Goal: Task Accomplishment & Management: Use online tool/utility

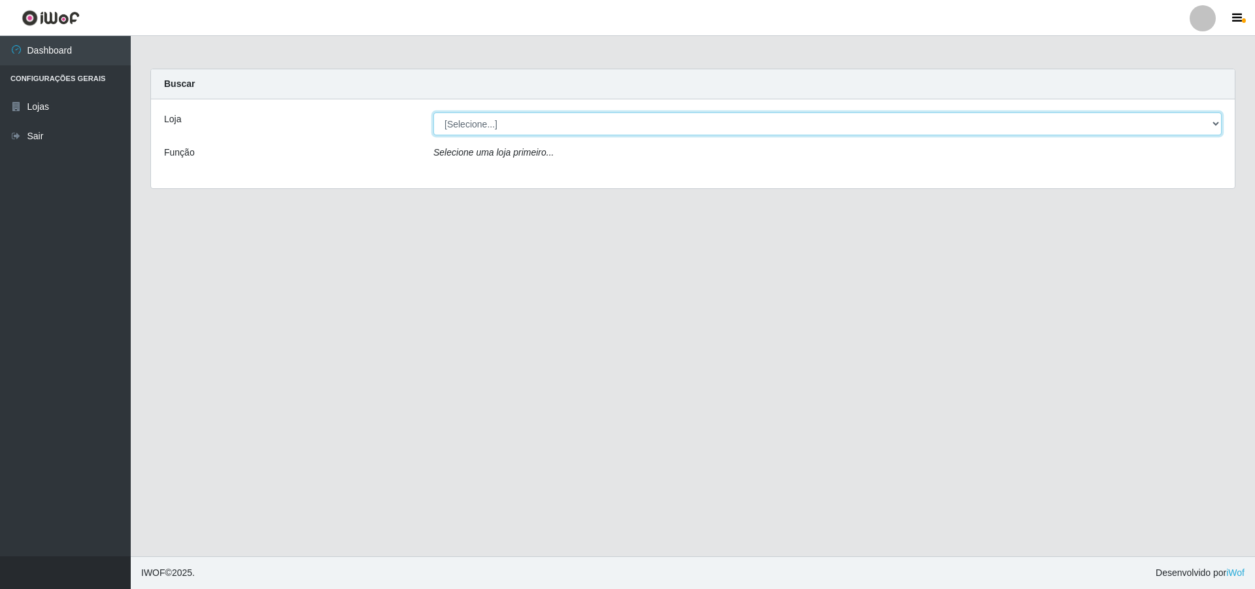
click at [1203, 124] on select "[Selecione...] Atacado Vem - [STREET_ADDRESS]" at bounding box center [827, 123] width 788 height 23
select select "449"
click at [433, 112] on select "[Selecione...] Atacado Vem - [STREET_ADDRESS]" at bounding box center [827, 123] width 788 height 23
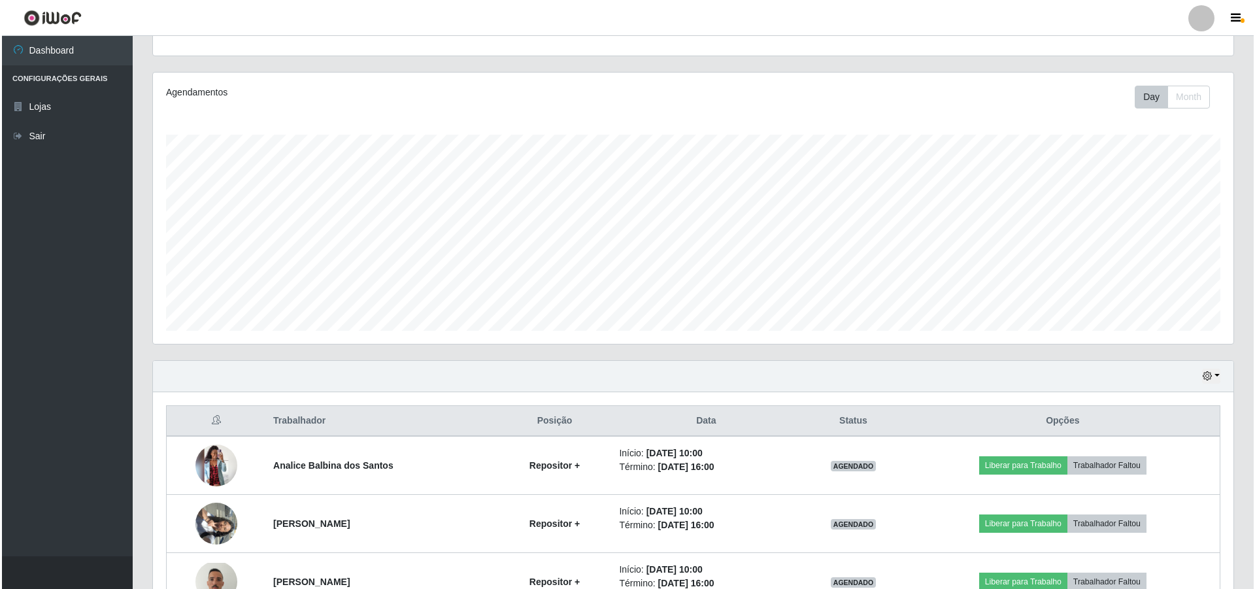
scroll to position [327, 0]
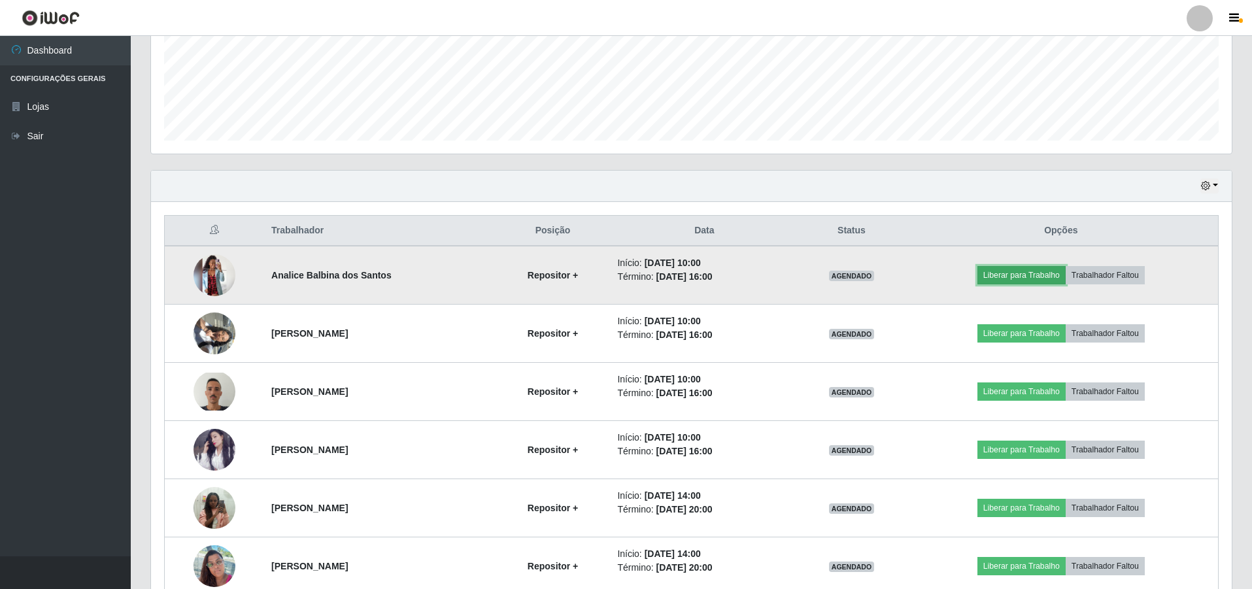
click at [1013, 278] on button "Liberar para Trabalho" at bounding box center [1021, 275] width 88 height 18
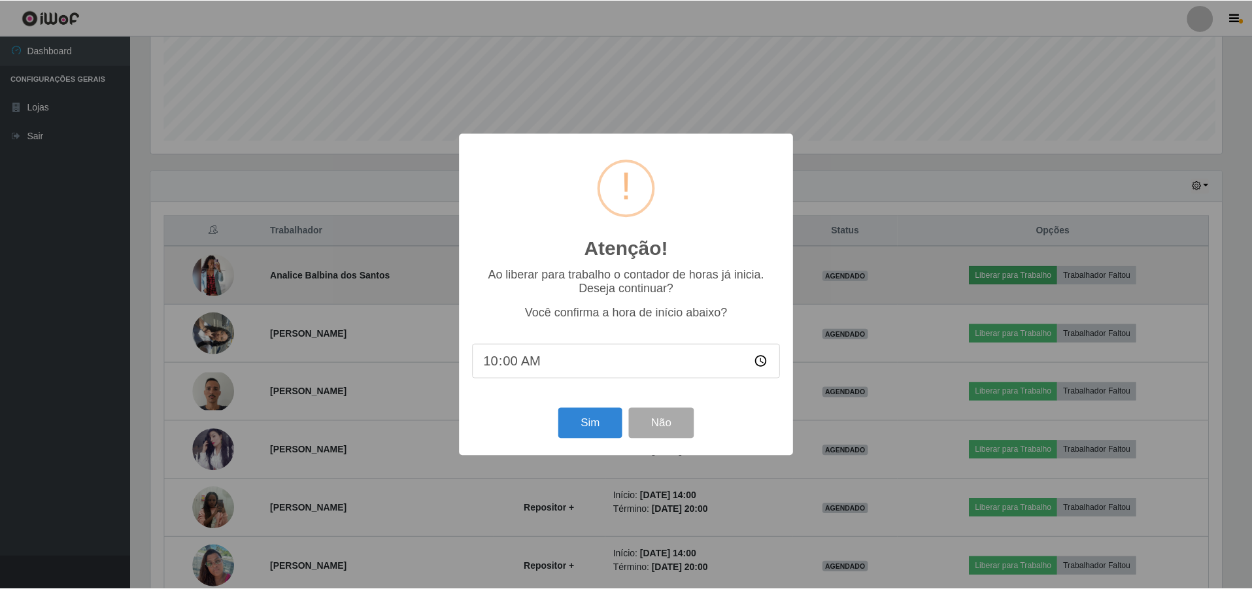
scroll to position [271, 1074]
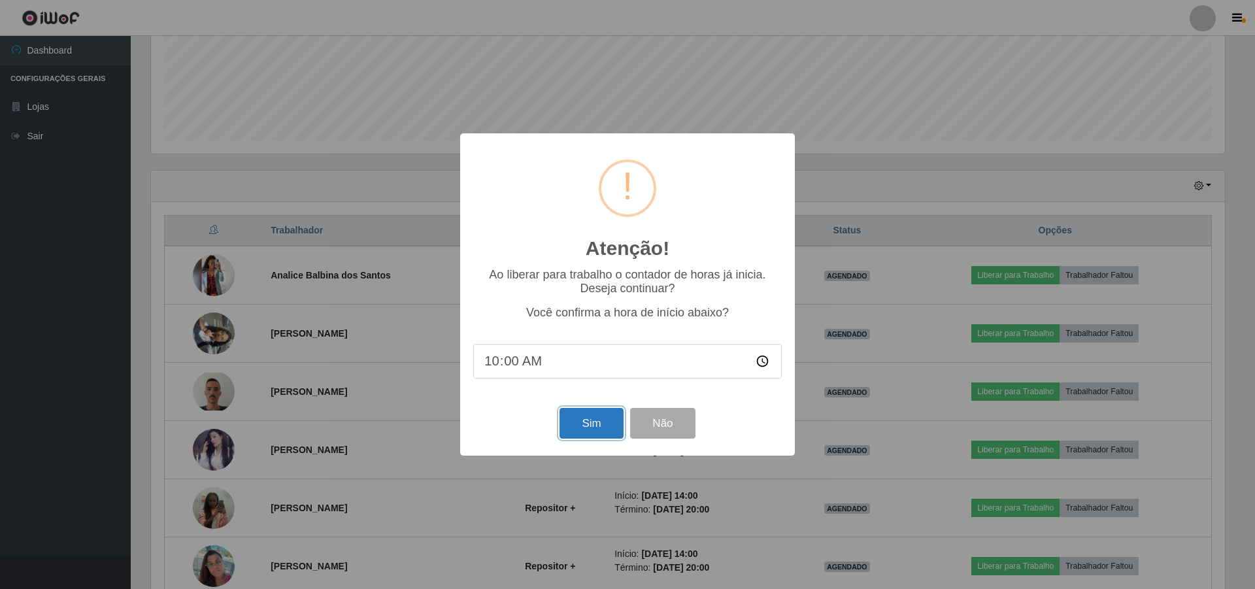
click at [592, 420] on button "Sim" at bounding box center [591, 423] width 63 height 31
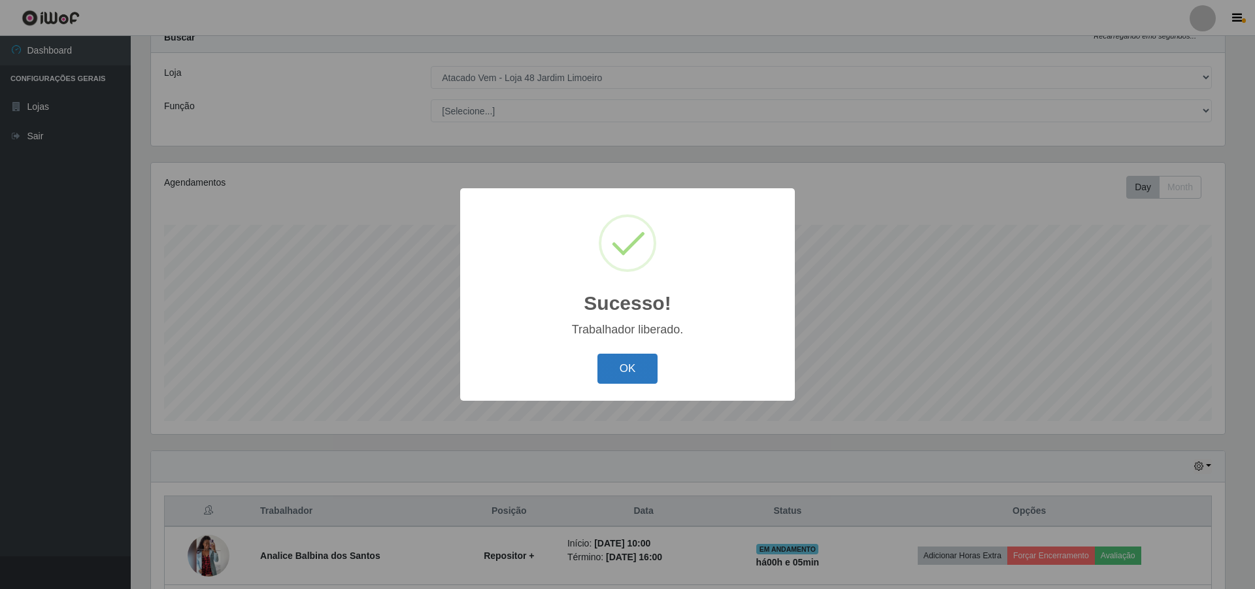
click at [638, 361] on button "OK" at bounding box center [627, 369] width 61 height 31
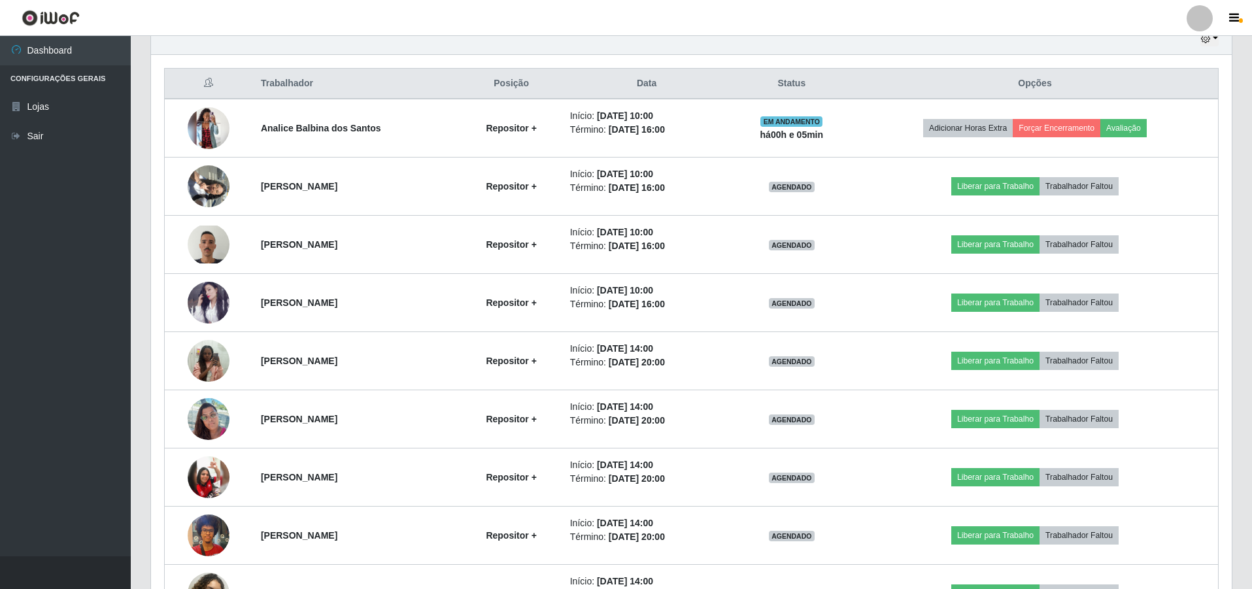
scroll to position [432, 0]
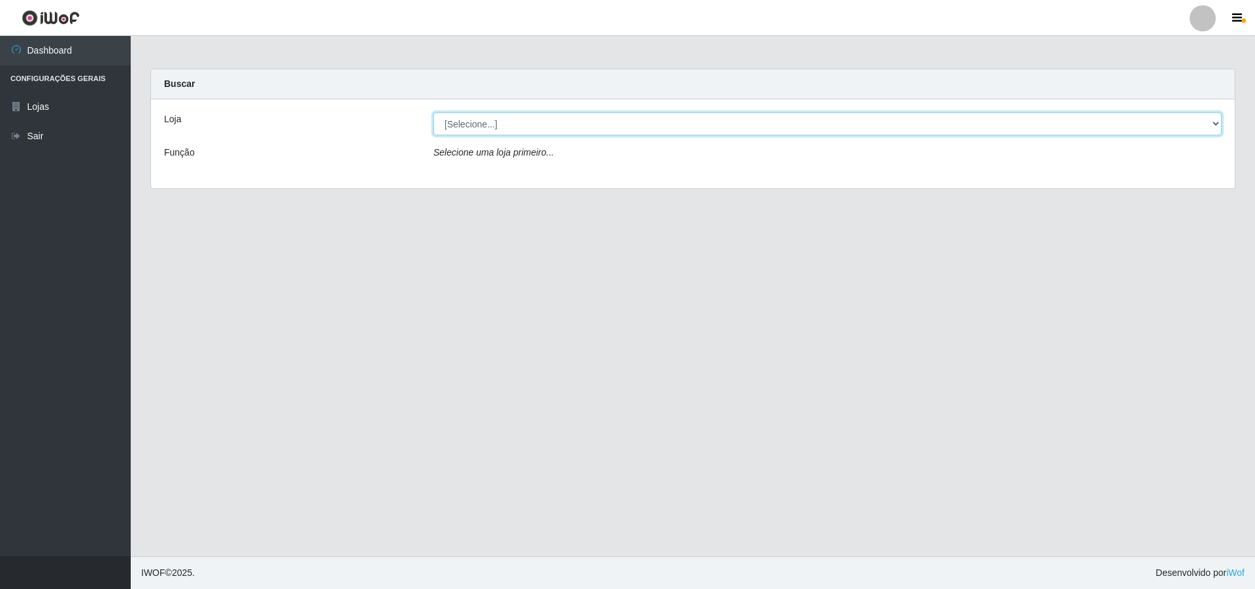
click at [1209, 129] on select "[Selecione...] Atacado Vem - [STREET_ADDRESS]" at bounding box center [827, 123] width 788 height 23
select select "449"
click at [433, 112] on select "[Selecione...] Atacado Vem - [STREET_ADDRESS]" at bounding box center [827, 123] width 788 height 23
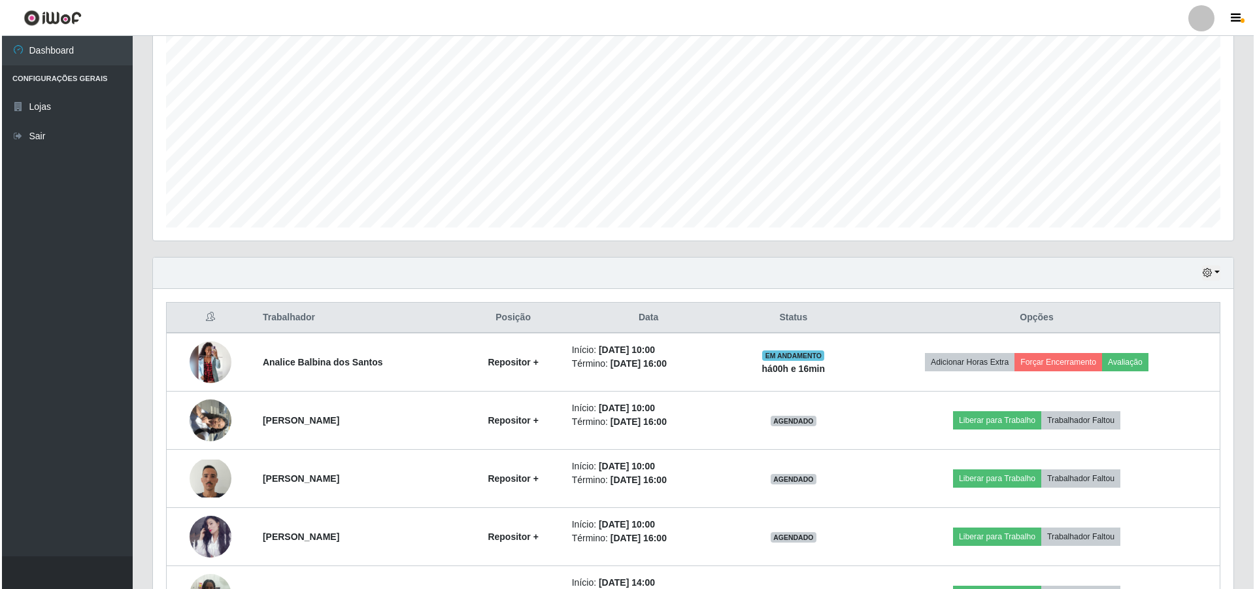
scroll to position [327, 0]
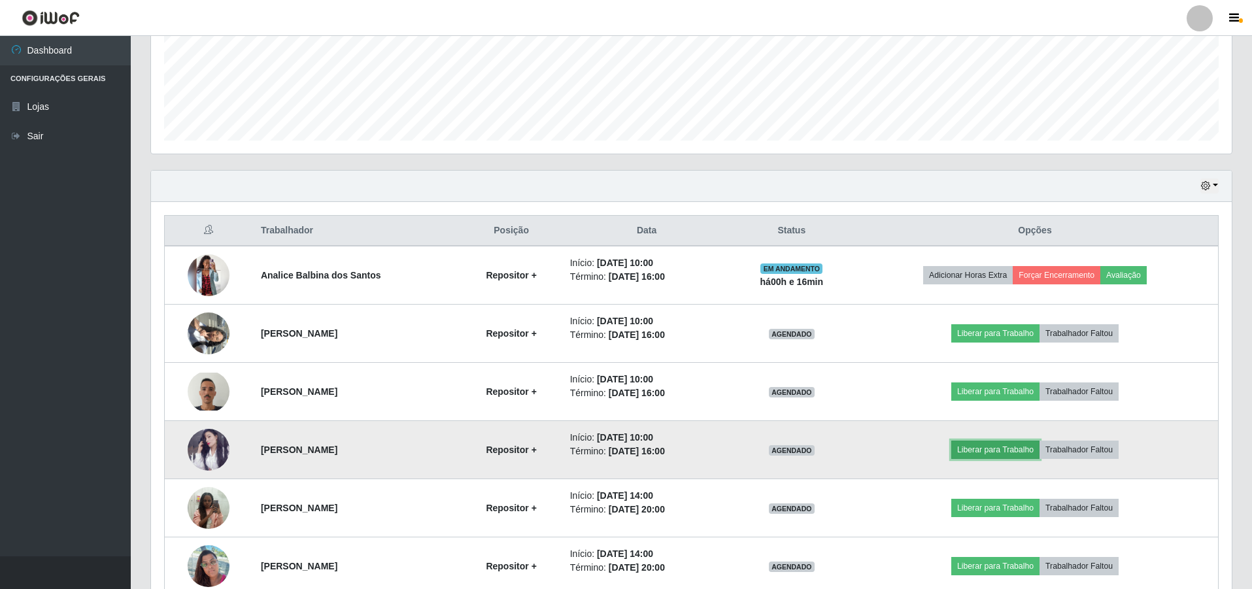
click at [995, 450] on button "Liberar para Trabalho" at bounding box center [995, 450] width 88 height 18
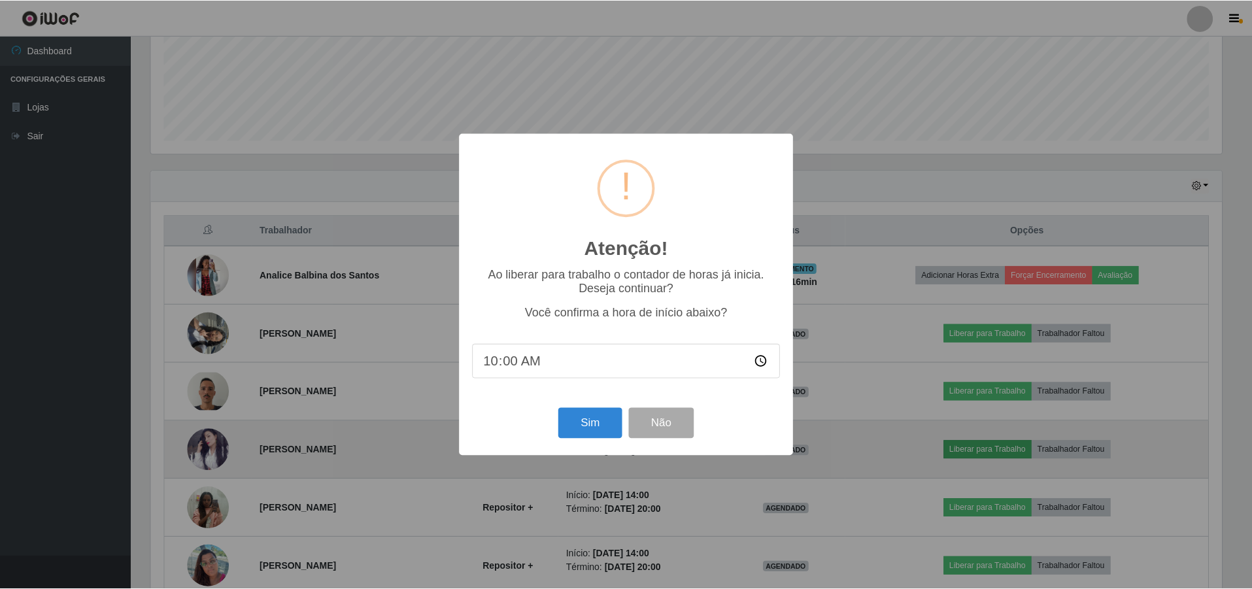
scroll to position [271, 1074]
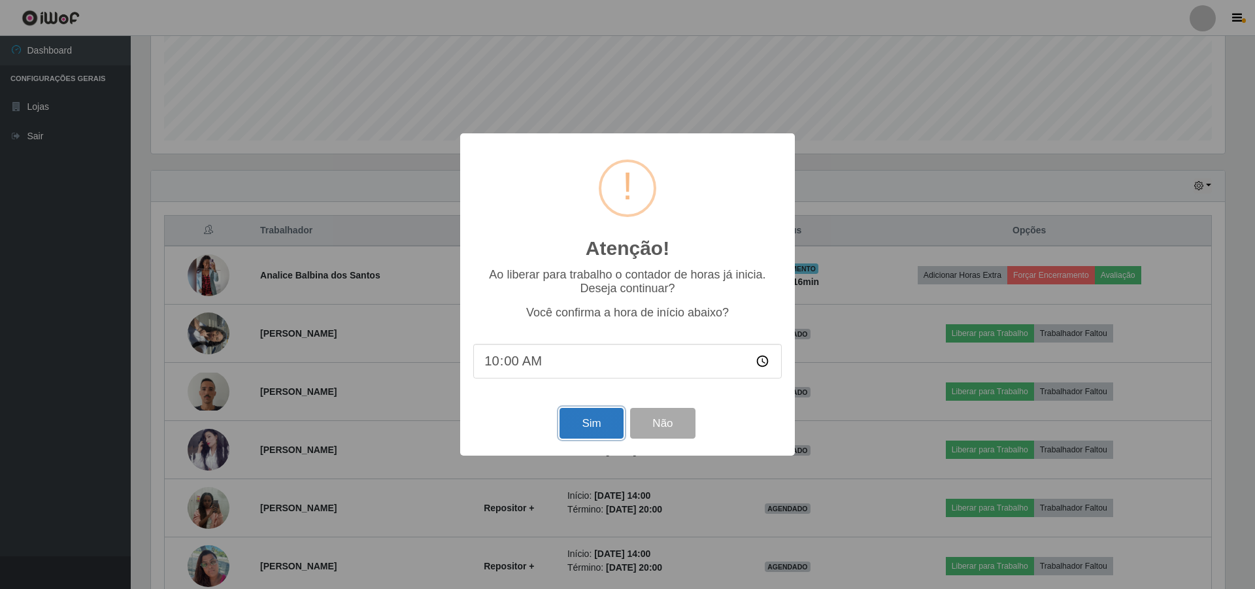
click at [577, 430] on button "Sim" at bounding box center [591, 423] width 63 height 31
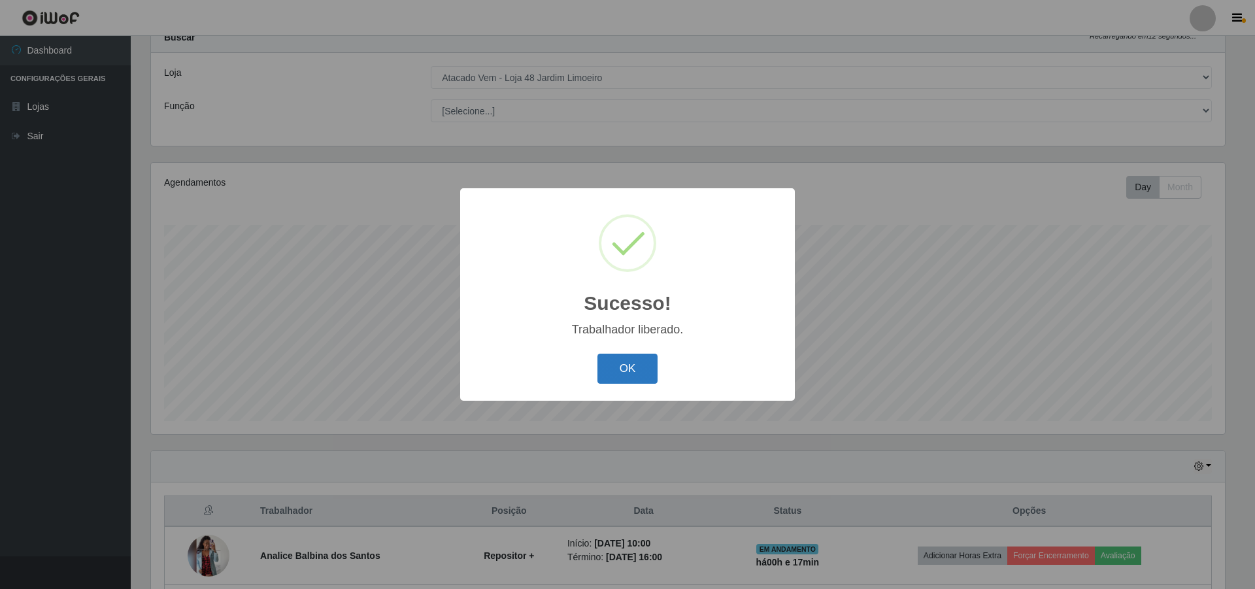
click at [636, 364] on button "OK" at bounding box center [627, 369] width 61 height 31
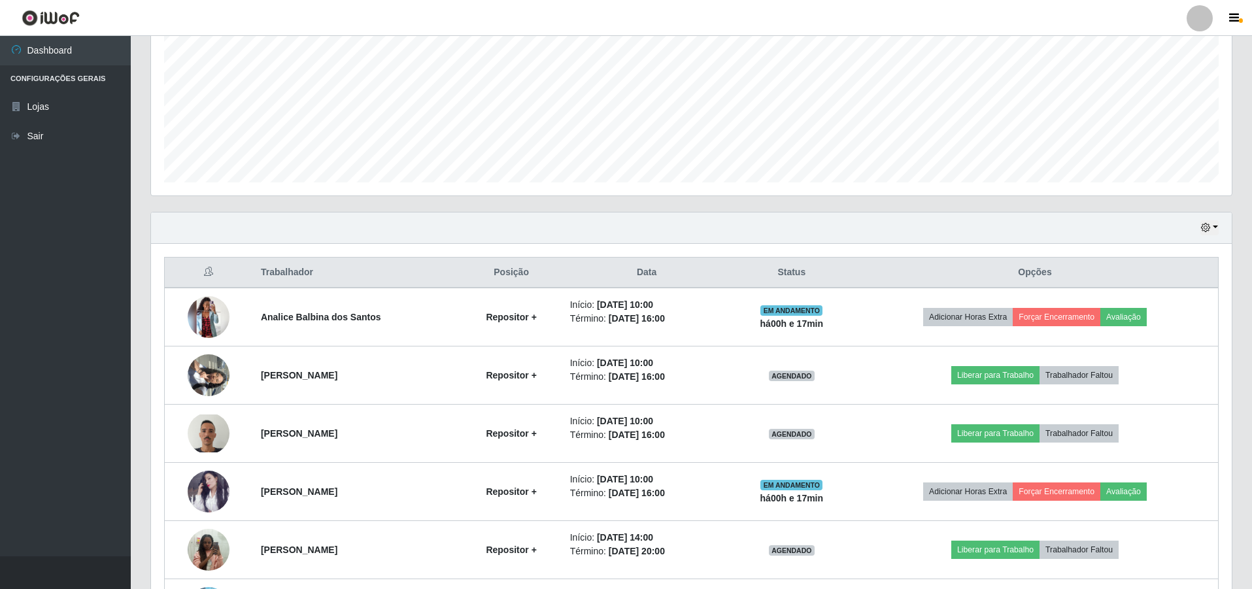
scroll to position [308, 0]
